Goal: Check status: Check status

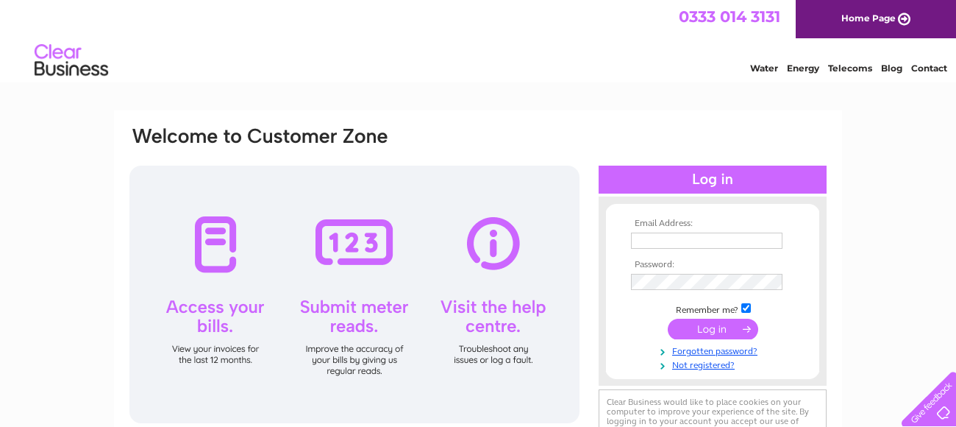
type input "[EMAIL_ADDRESS][DOMAIN_NAME]"
click at [702, 331] on input "submit" at bounding box center [713, 328] width 90 height 21
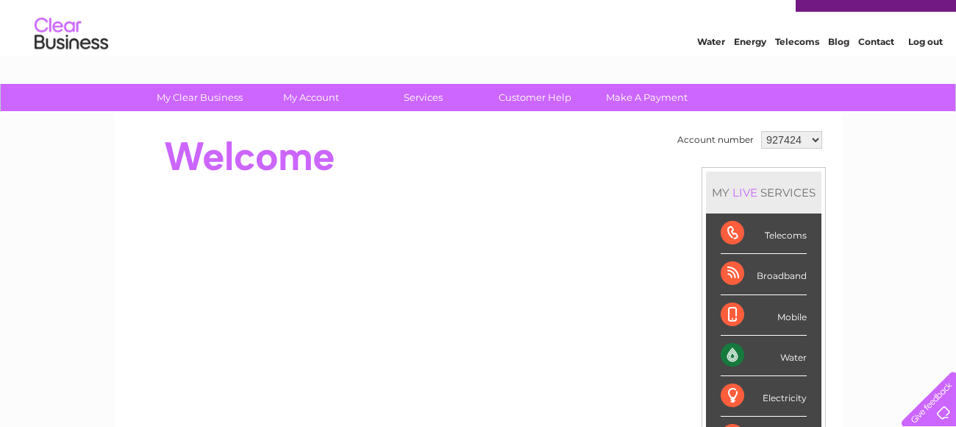
scroll to position [24, 0]
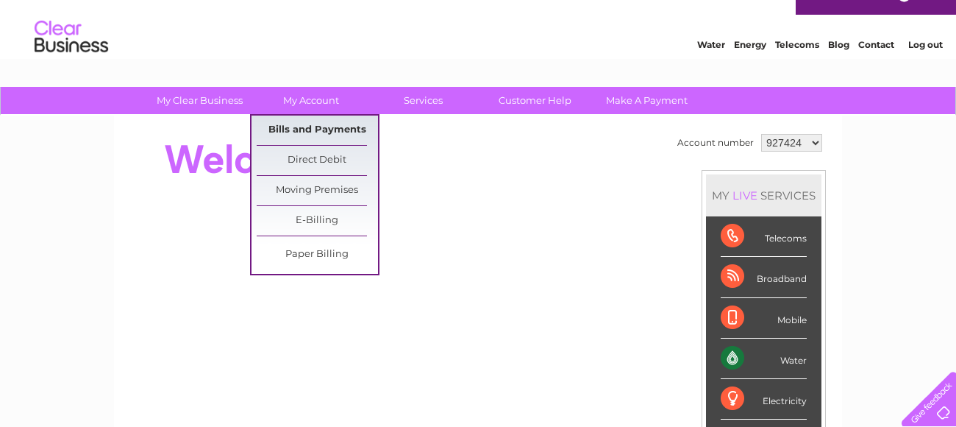
click at [324, 127] on link "Bills and Payments" at bounding box center [317, 129] width 121 height 29
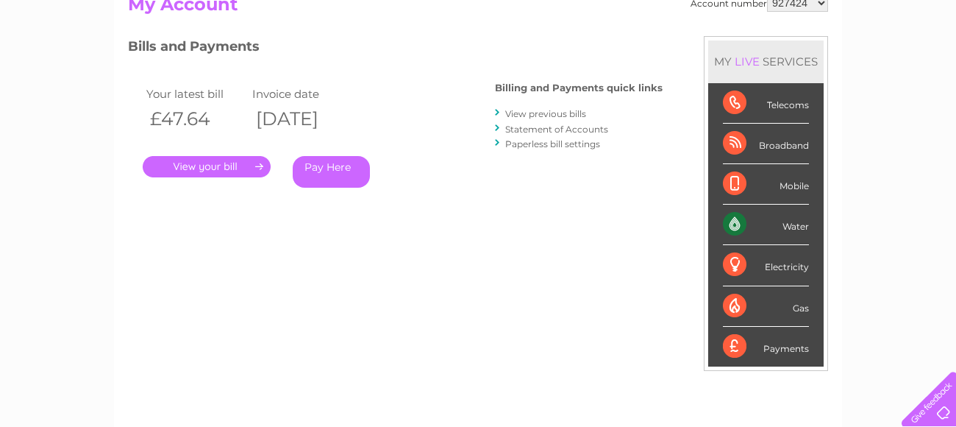
scroll to position [183, 0]
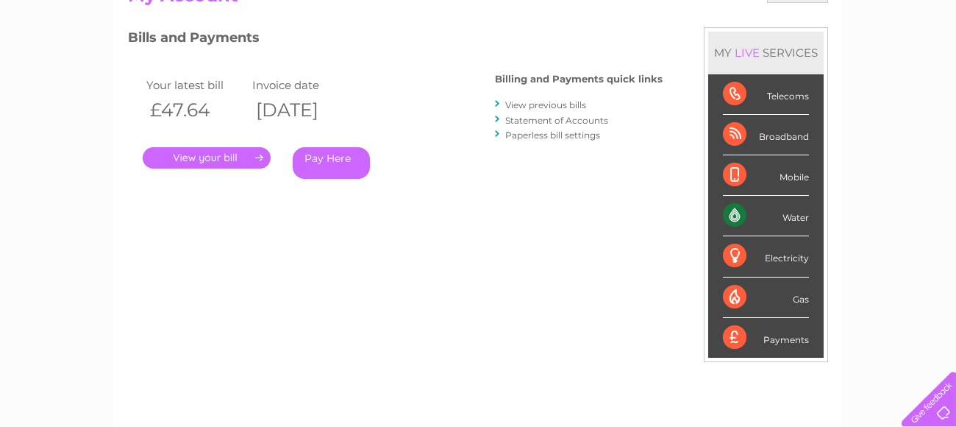
click at [241, 157] on link "." at bounding box center [207, 157] width 128 height 21
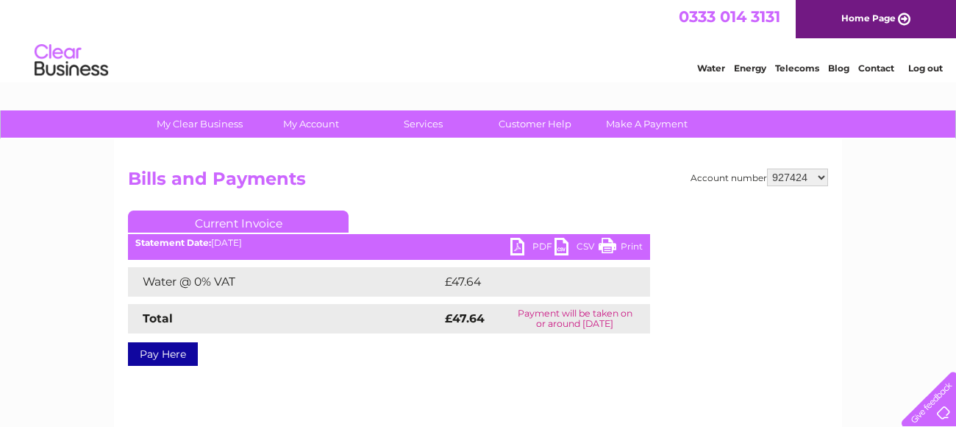
click at [791, 66] on link "Telecoms" at bounding box center [797, 68] width 44 height 11
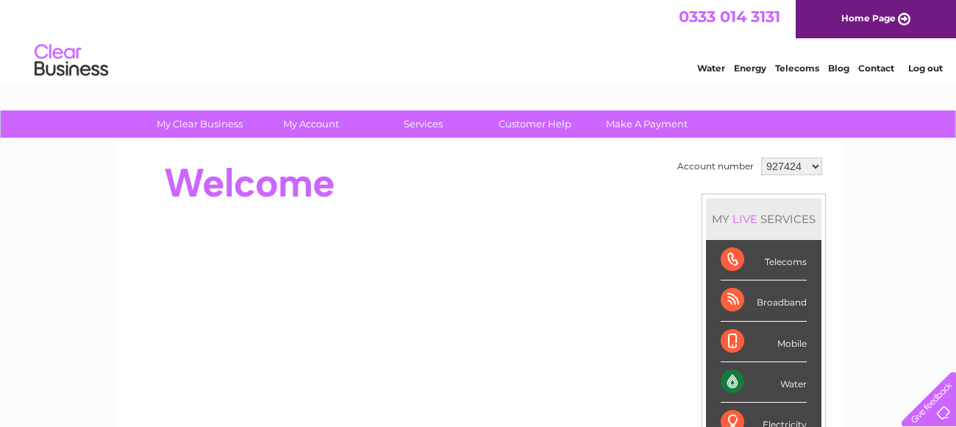
click at [812, 165] on select "927424 1007241" at bounding box center [791, 166] width 61 height 18
select select "1007241"
click at [761, 157] on select "927424 1007241" at bounding box center [791, 166] width 61 height 18
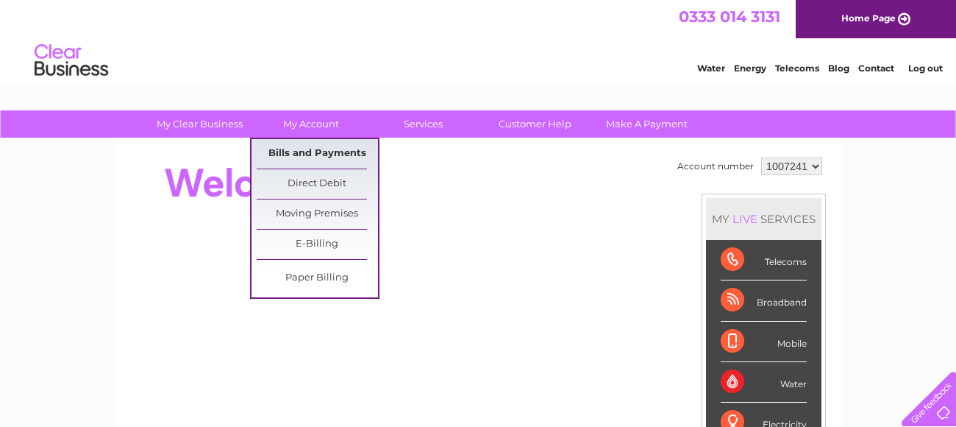
click at [311, 151] on link "Bills and Payments" at bounding box center [317, 153] width 121 height 29
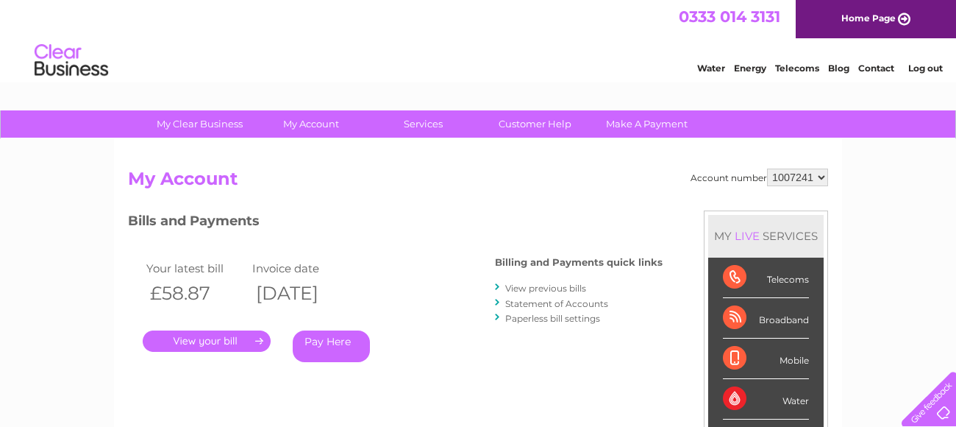
scroll to position [136, 0]
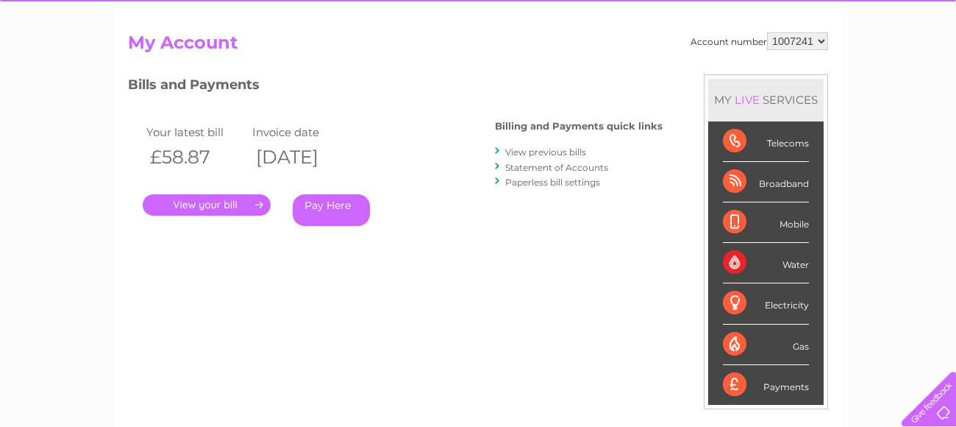
click at [221, 199] on link "." at bounding box center [207, 204] width 128 height 21
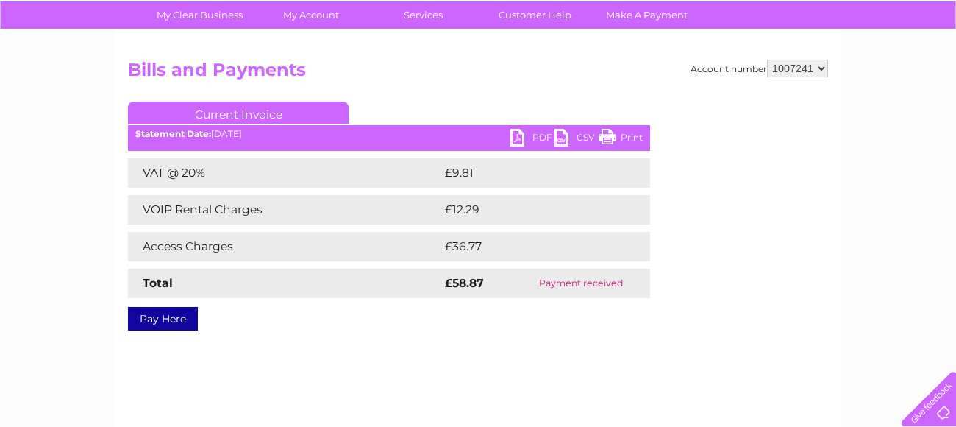
scroll to position [110, 0]
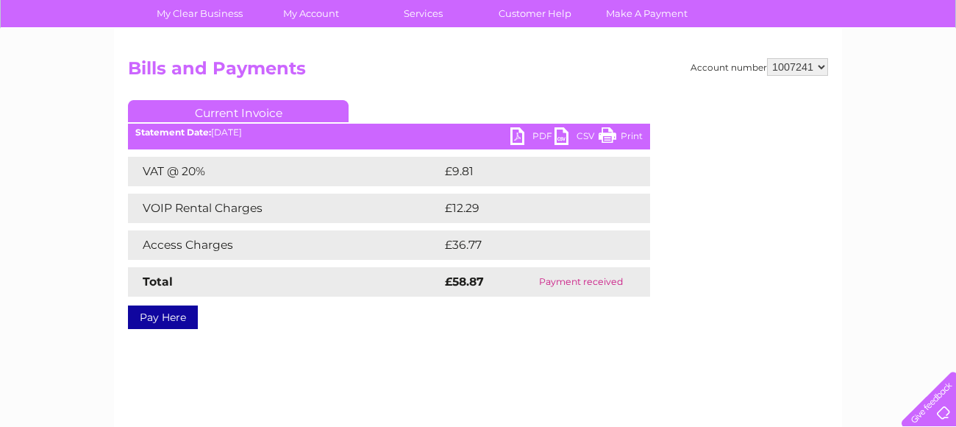
click at [831, 196] on div "Account number 927424 1007241 Bills and Payments Current Invoice PDF CSV Print" at bounding box center [478, 235] width 728 height 412
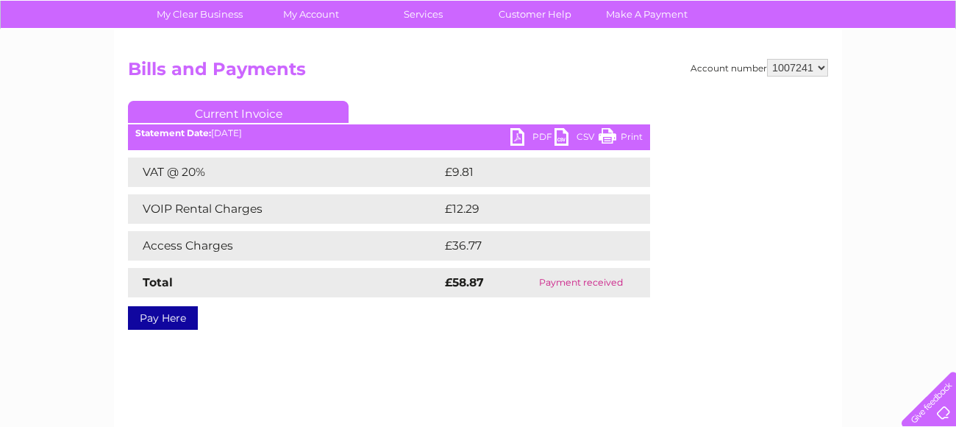
scroll to position [0, 0]
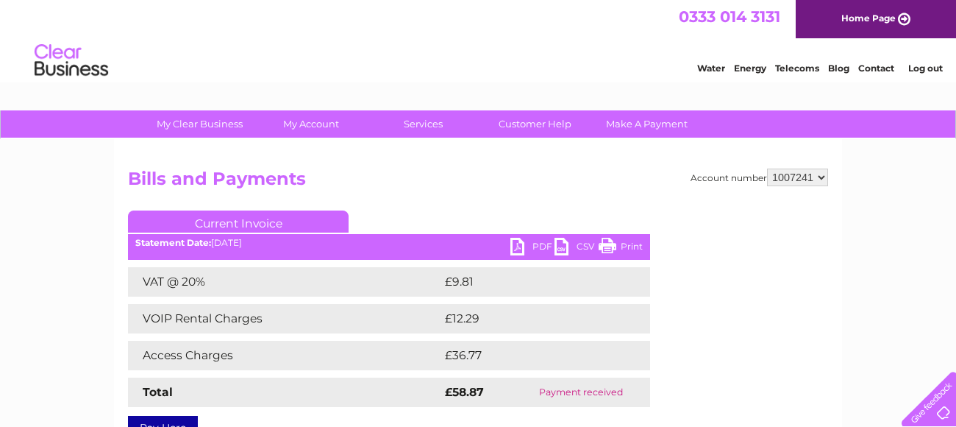
click at [825, 177] on select "927424 1007241" at bounding box center [797, 177] width 61 height 18
click at [751, 65] on link "Energy" at bounding box center [750, 68] width 32 height 11
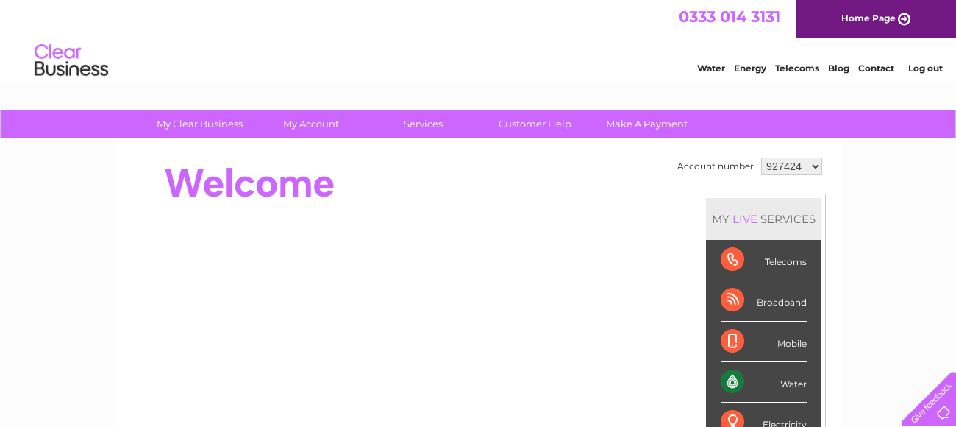
click at [809, 166] on select "927424 1007241" at bounding box center [791, 166] width 61 height 18
